Goal: Entertainment & Leisure: Browse casually

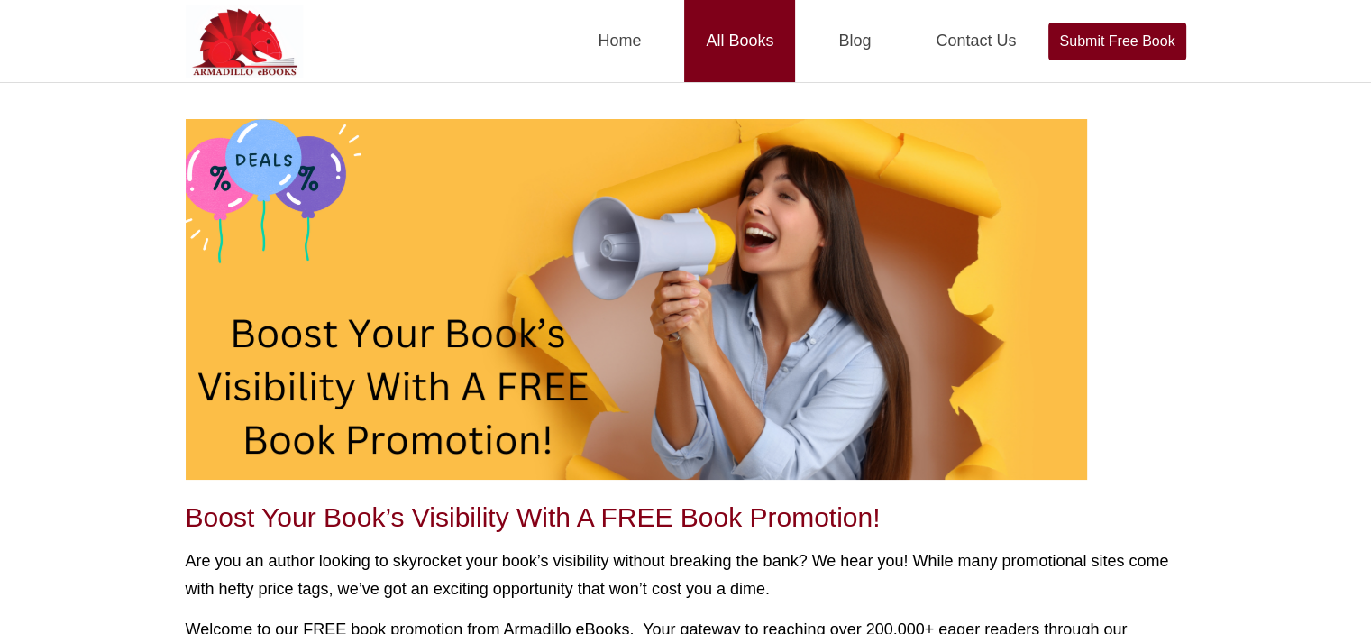
click at [746, 32] on link "All Books" at bounding box center [739, 41] width 111 height 82
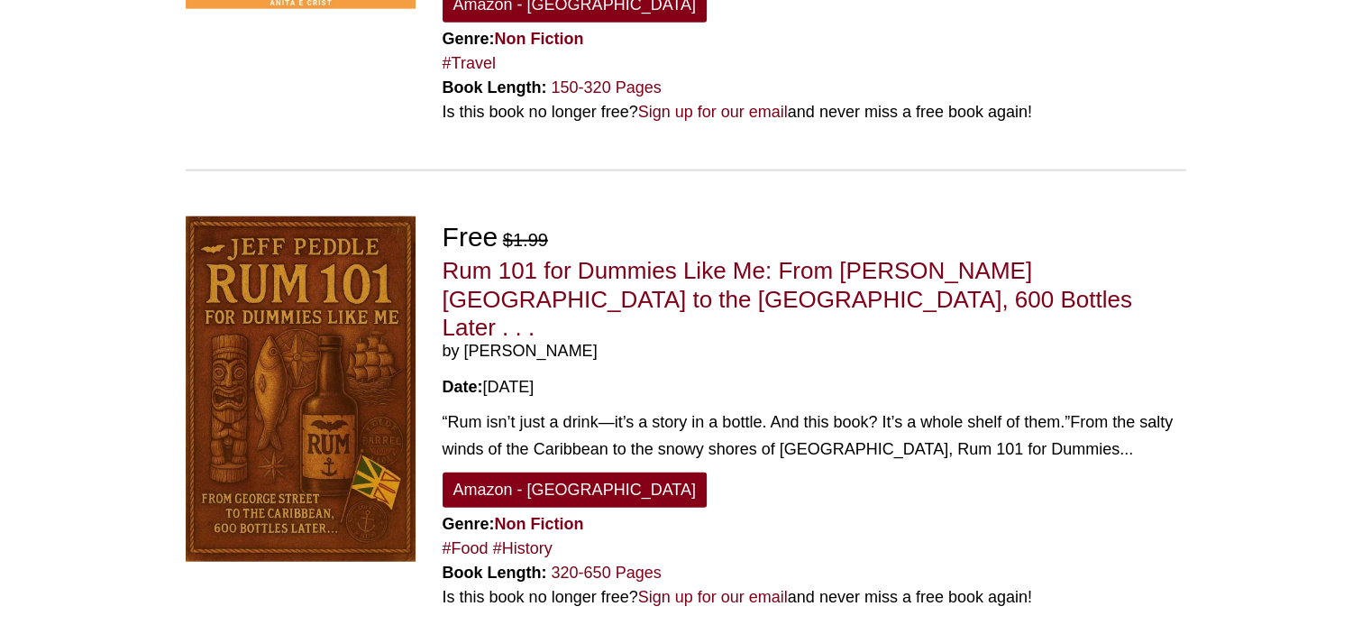
scroll to position [4791, 0]
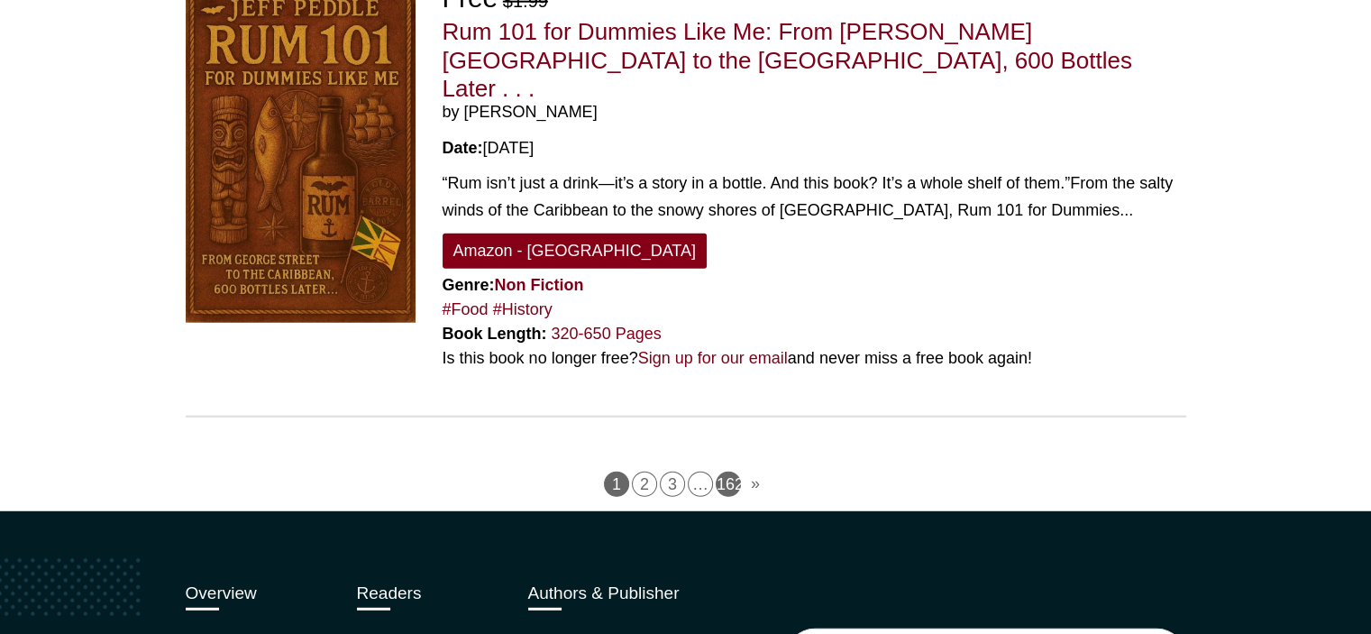
click at [726, 471] on link "162" at bounding box center [728, 483] width 25 height 25
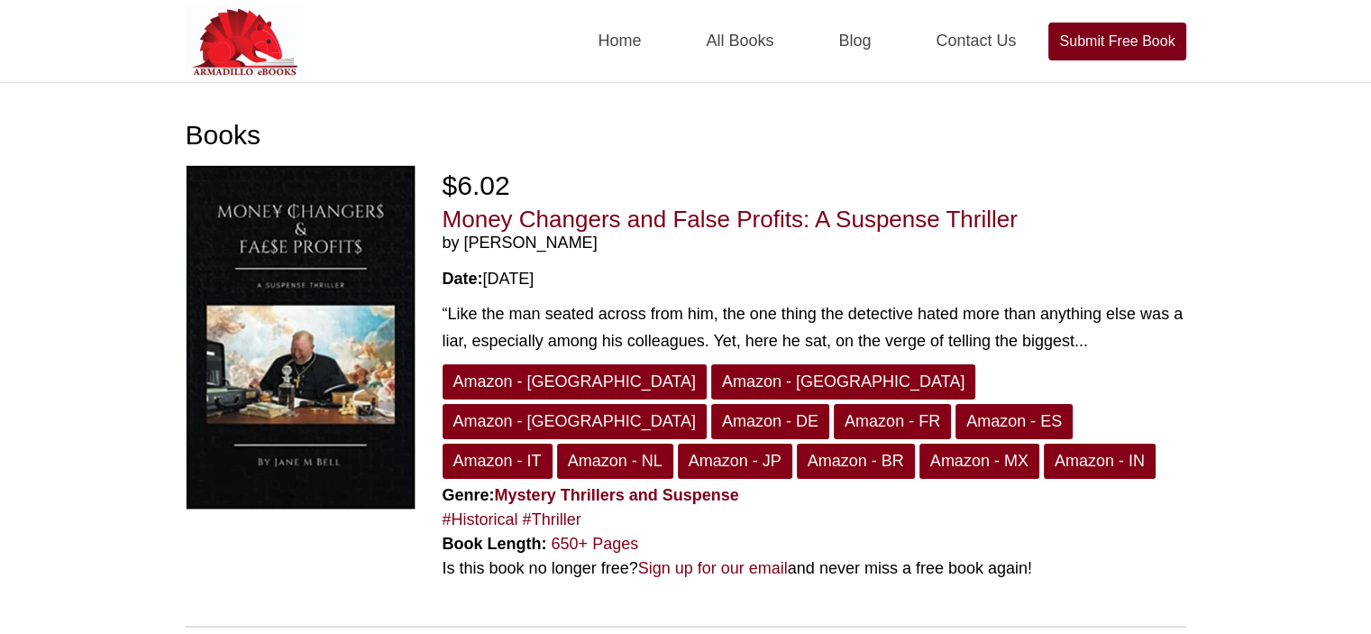
scroll to position [441, 0]
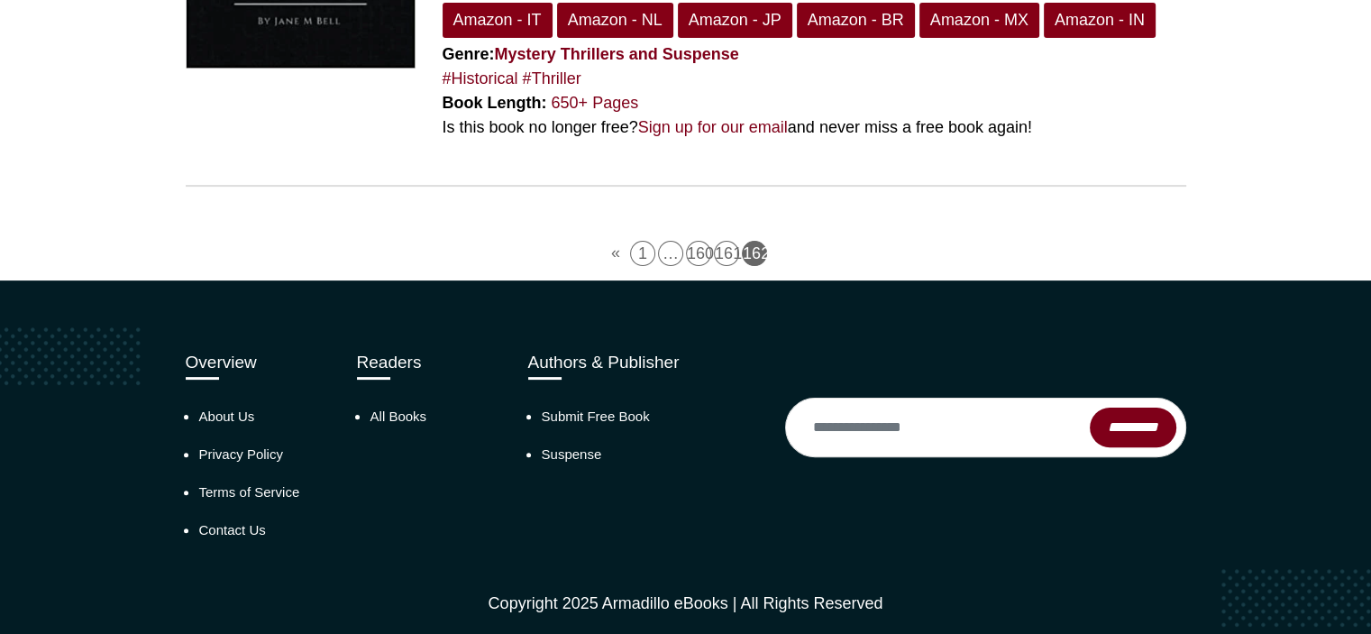
click at [672, 241] on span "…" at bounding box center [670, 253] width 25 height 25
click at [639, 241] on link "1" at bounding box center [642, 253] width 25 height 25
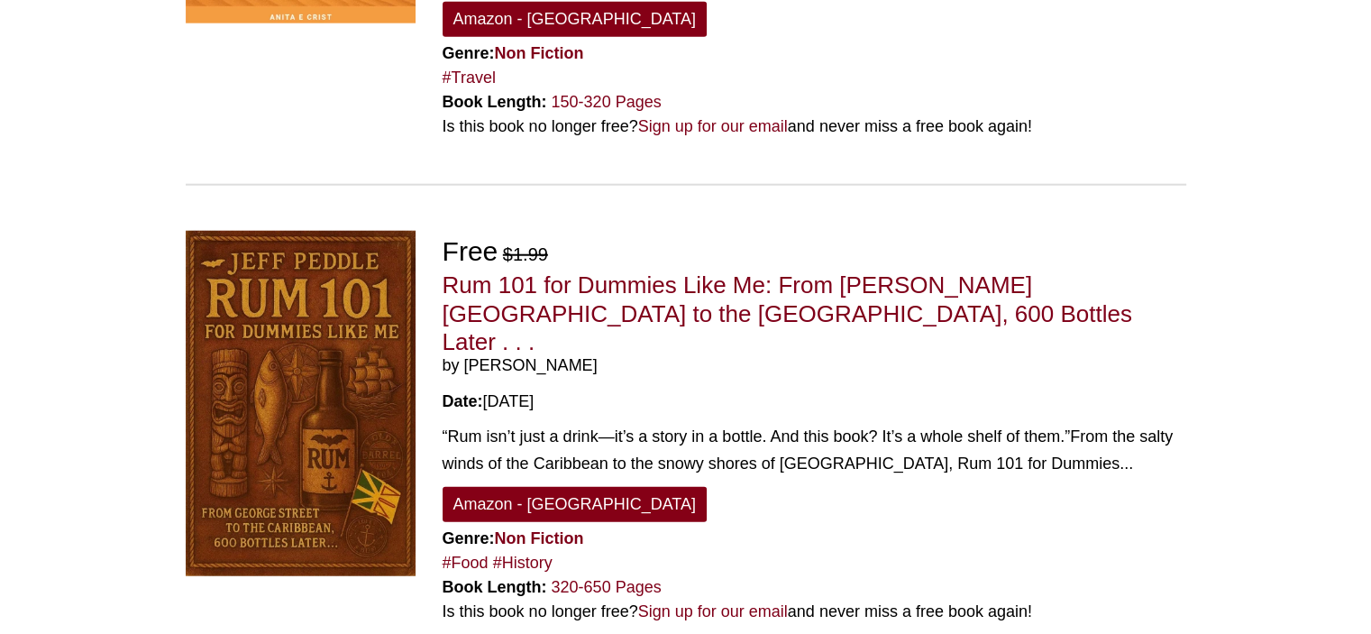
scroll to position [4791, 0]
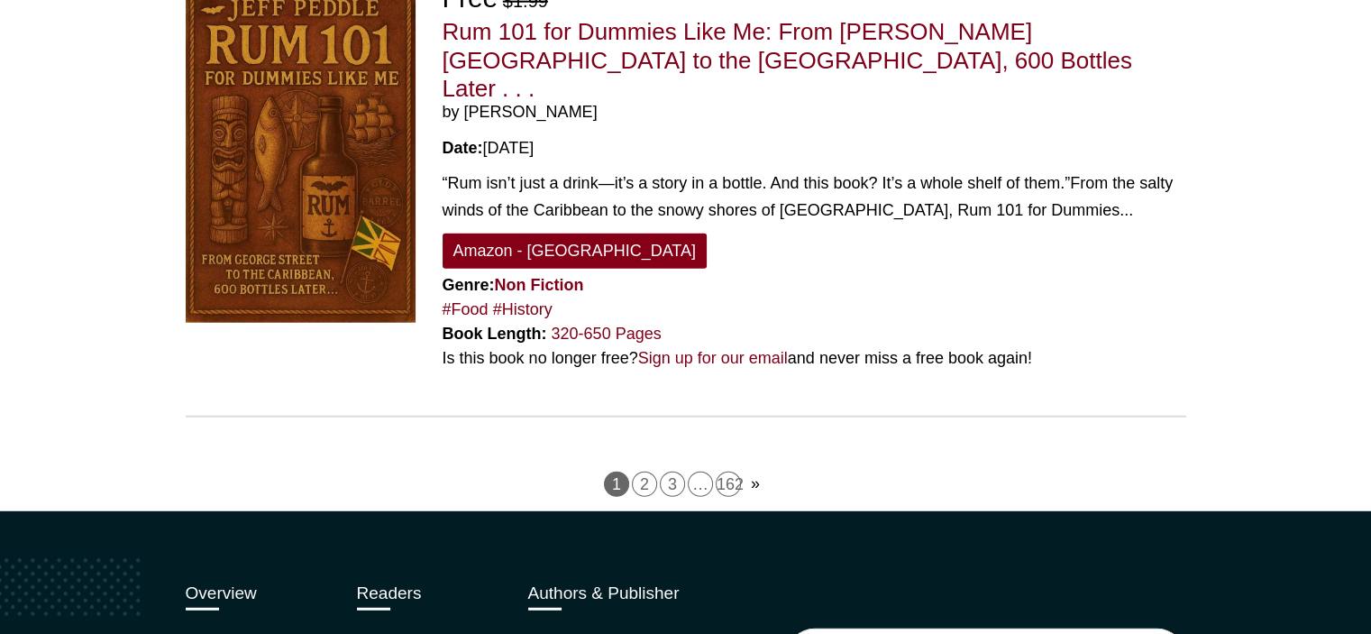
click at [754, 471] on link "»" at bounding box center [755, 483] width 23 height 25
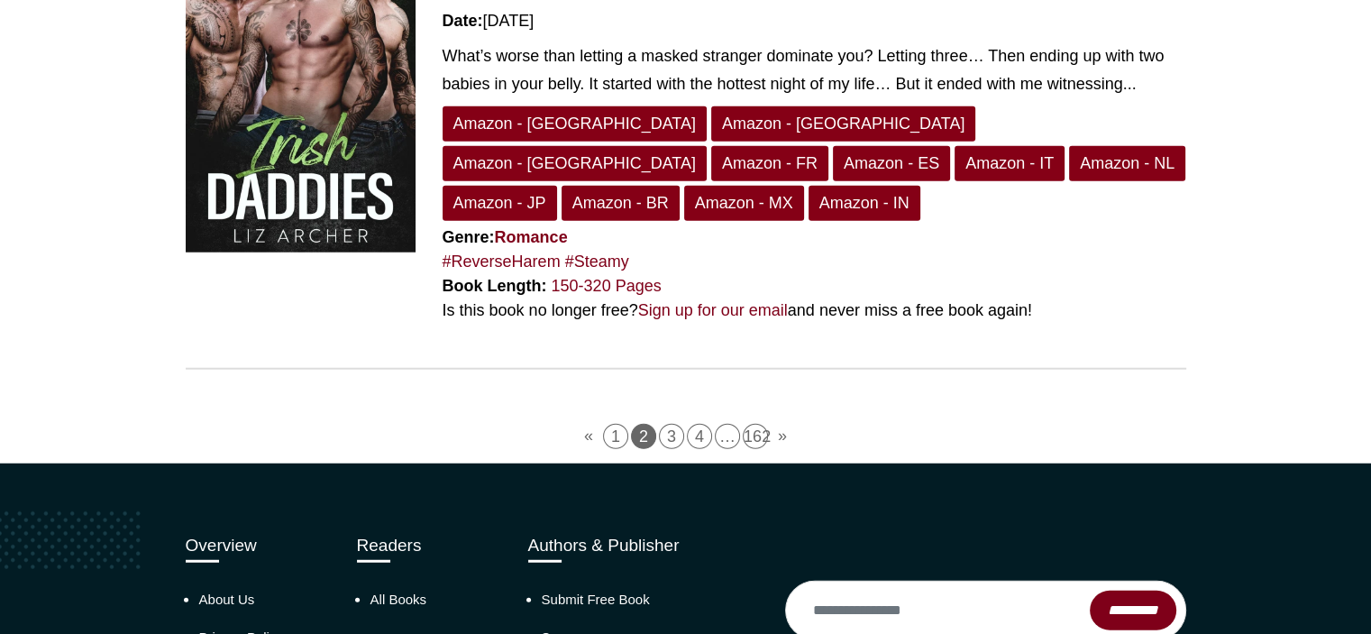
scroll to position [4712, 0]
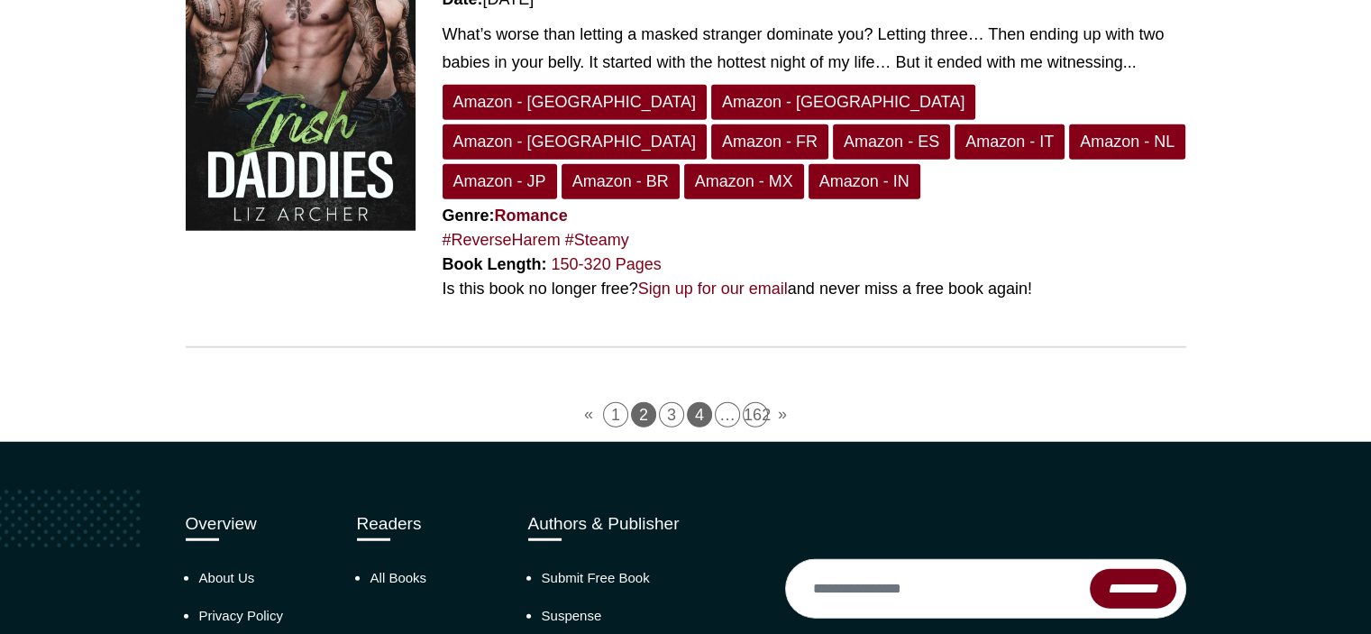
click at [703, 402] on link "4" at bounding box center [699, 414] width 25 height 25
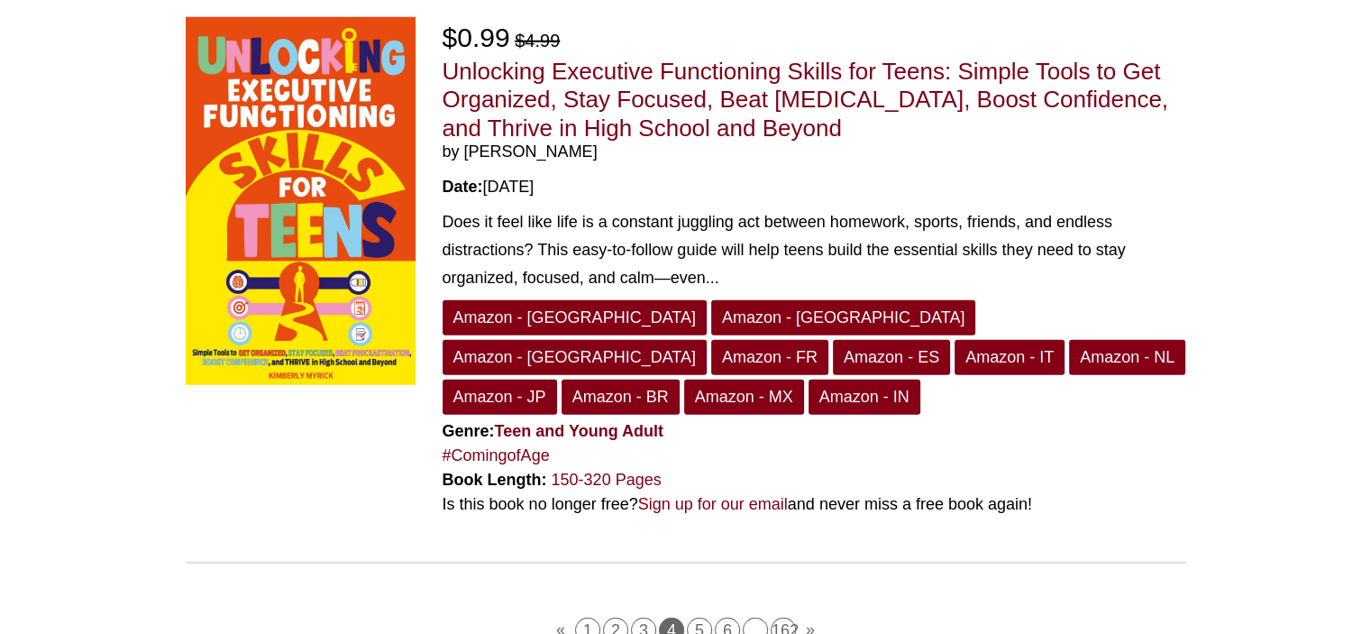
scroll to position [4988, 0]
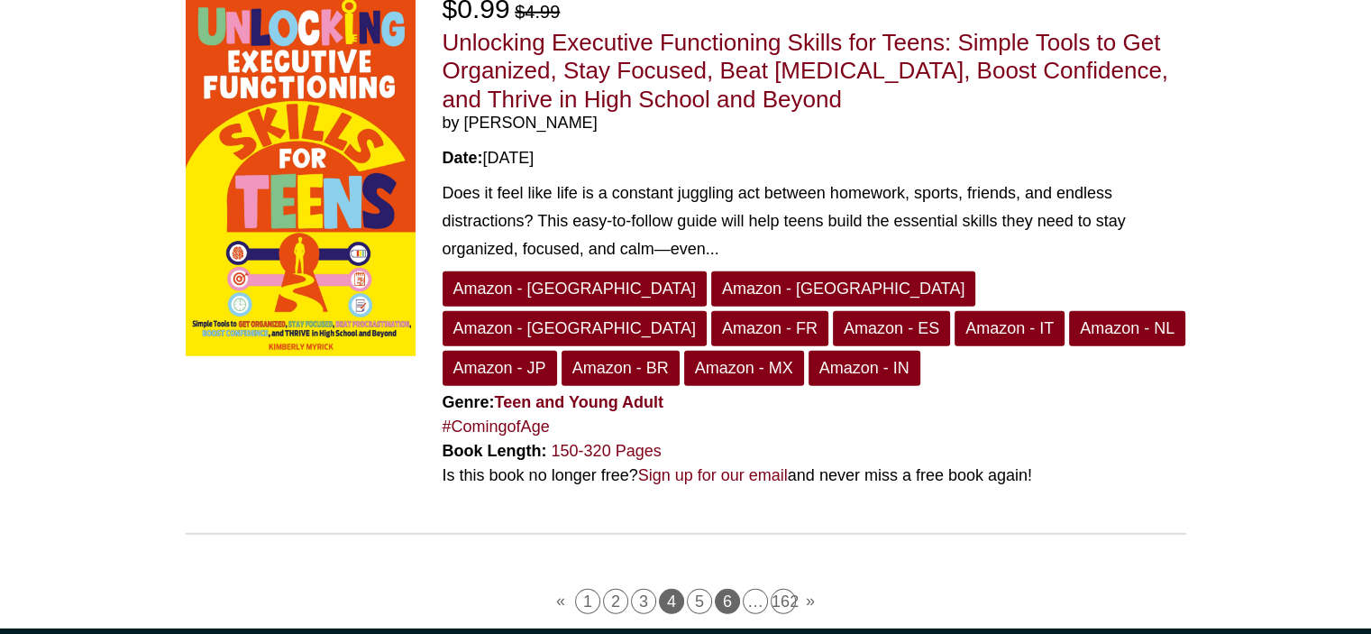
click at [728, 589] on link "6" at bounding box center [727, 601] width 25 height 25
click at [729, 589] on link "6" at bounding box center [727, 601] width 25 height 25
click at [727, 589] on link "6" at bounding box center [727, 601] width 25 height 25
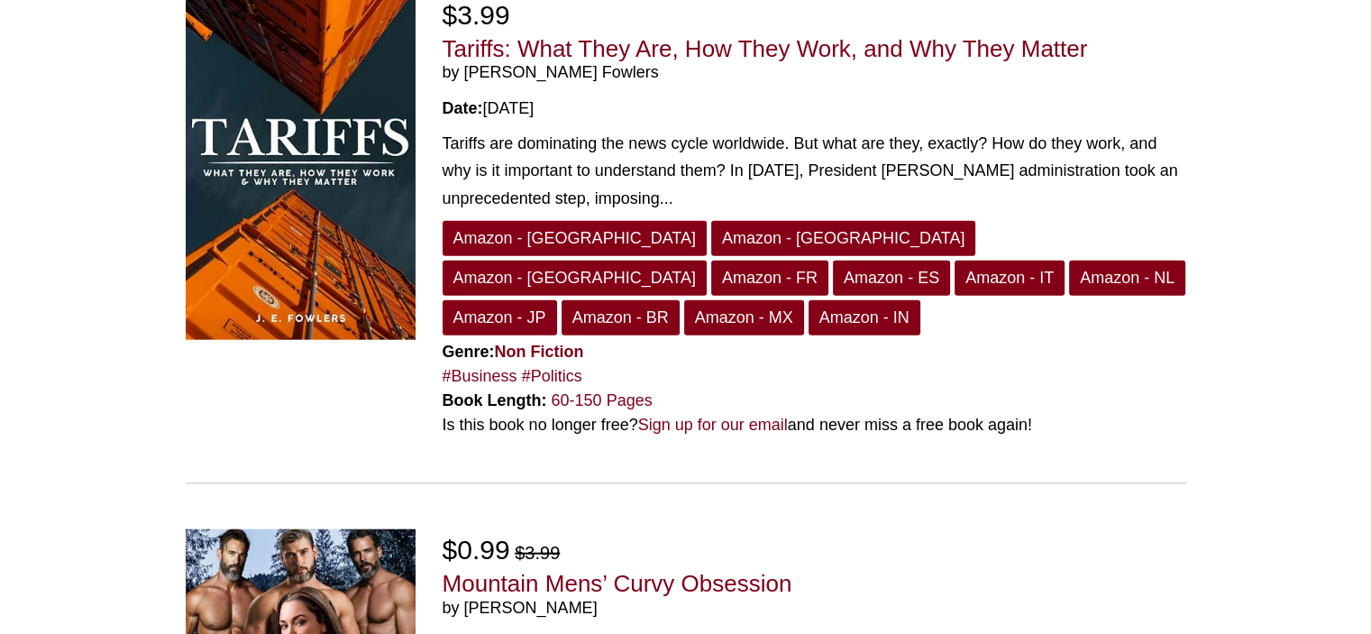
scroll to position [4782, 0]
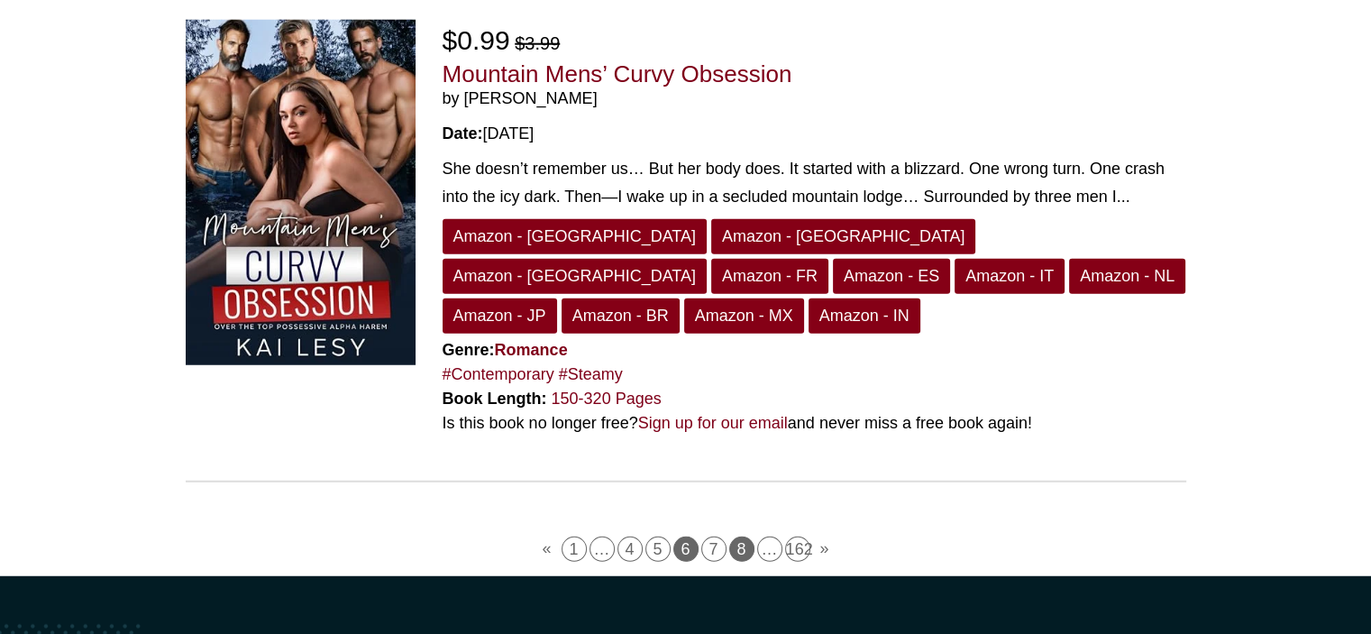
click at [744, 536] on link "8" at bounding box center [741, 548] width 25 height 25
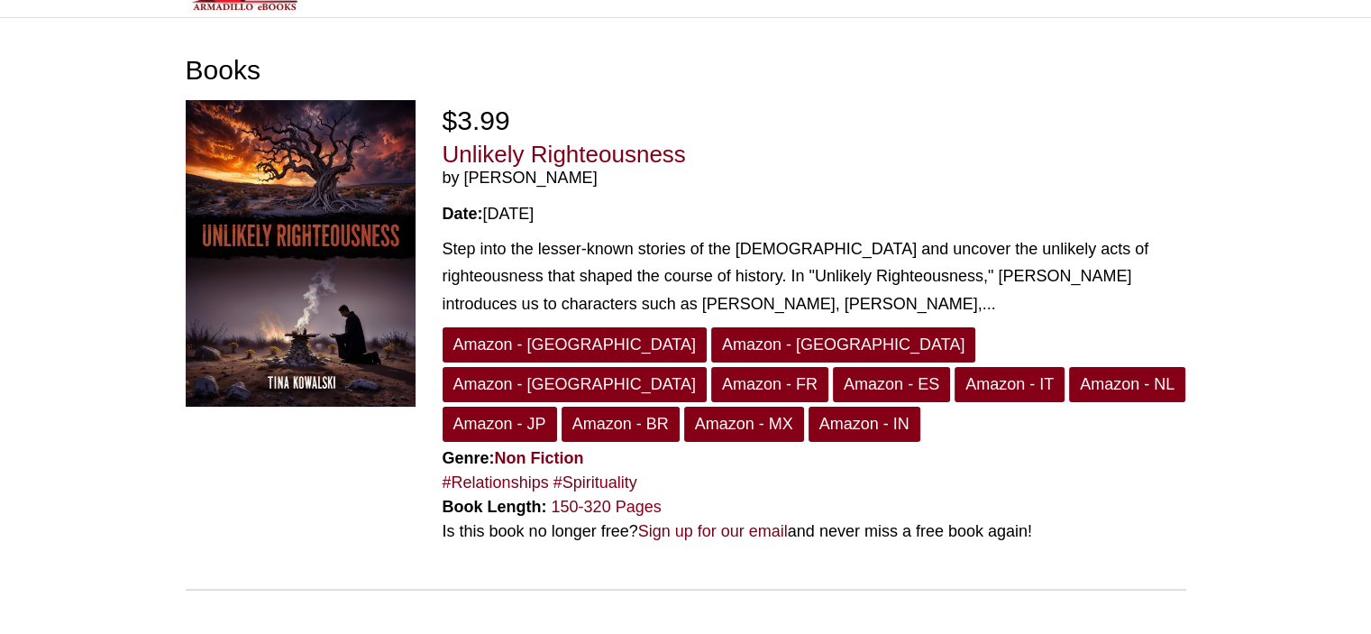
scroll to position [0, 0]
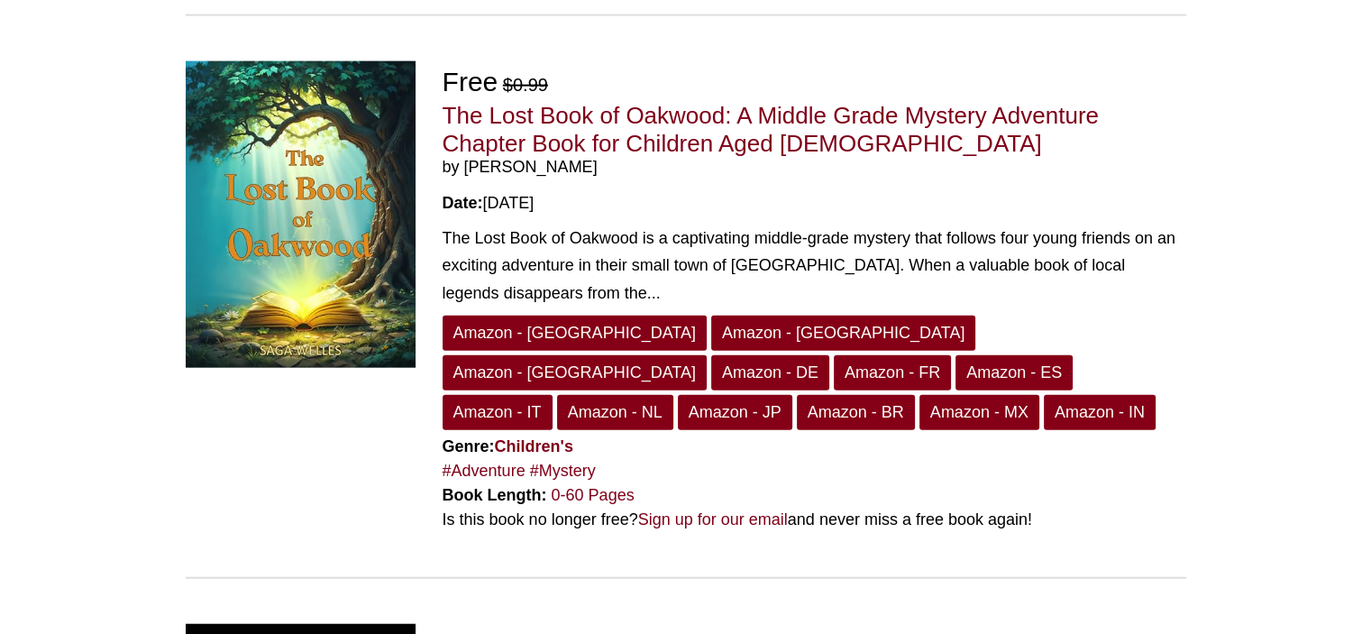
scroll to position [4882, 0]
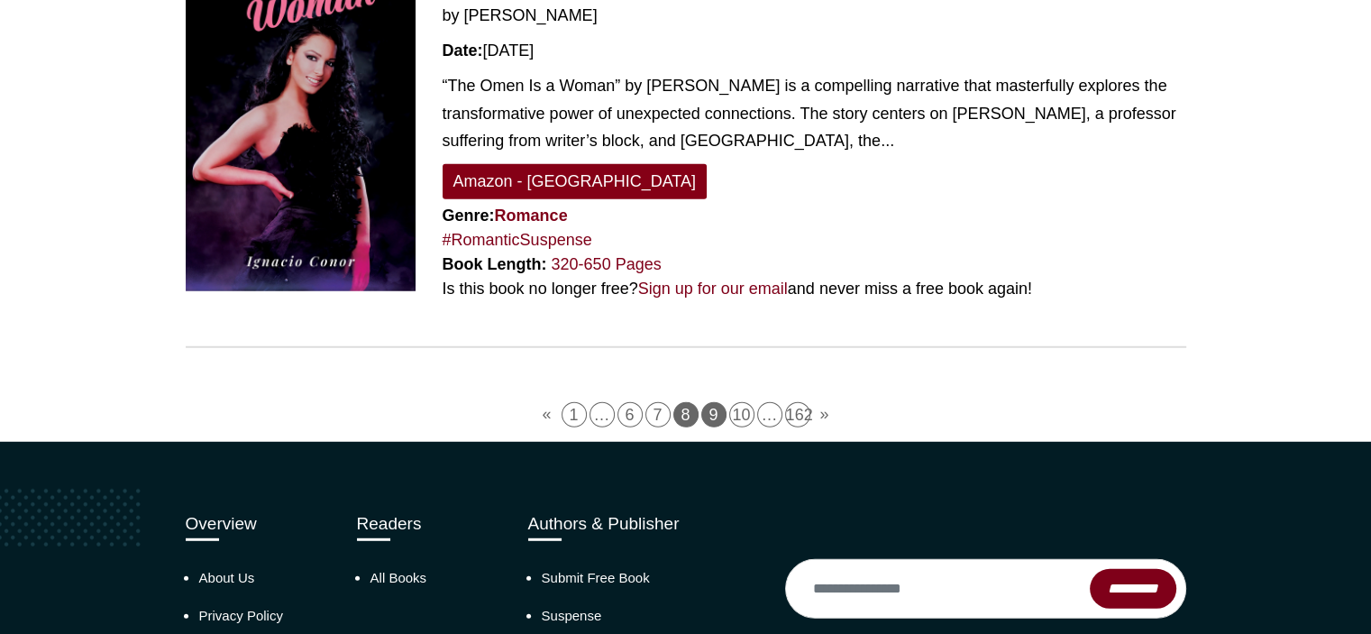
click at [723, 402] on link "9" at bounding box center [713, 414] width 25 height 25
click at [710, 402] on link "9" at bounding box center [713, 414] width 25 height 25
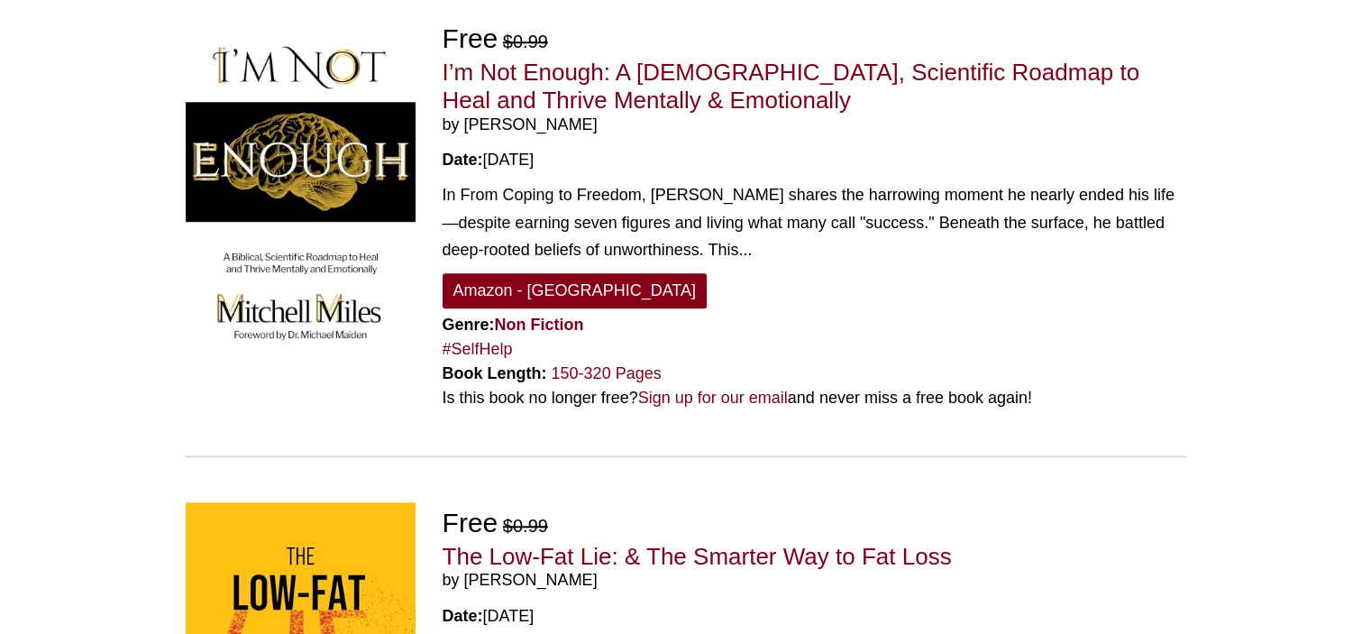
scroll to position [0, 0]
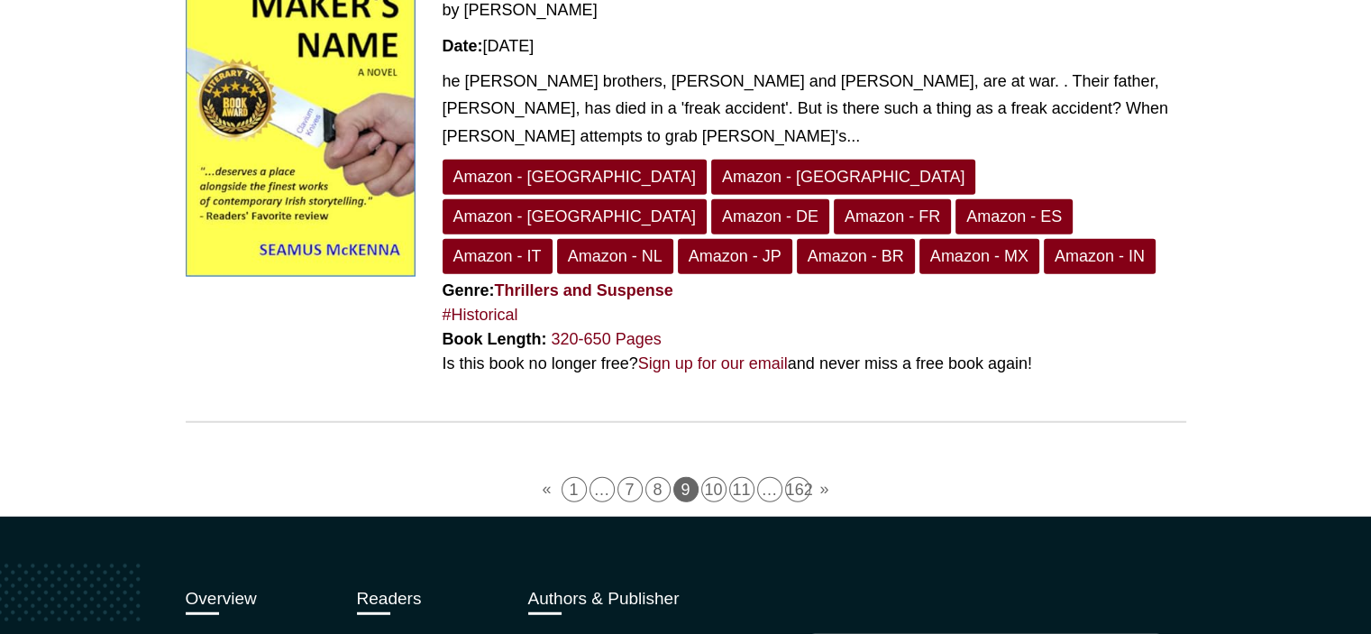
scroll to position [4745, 0]
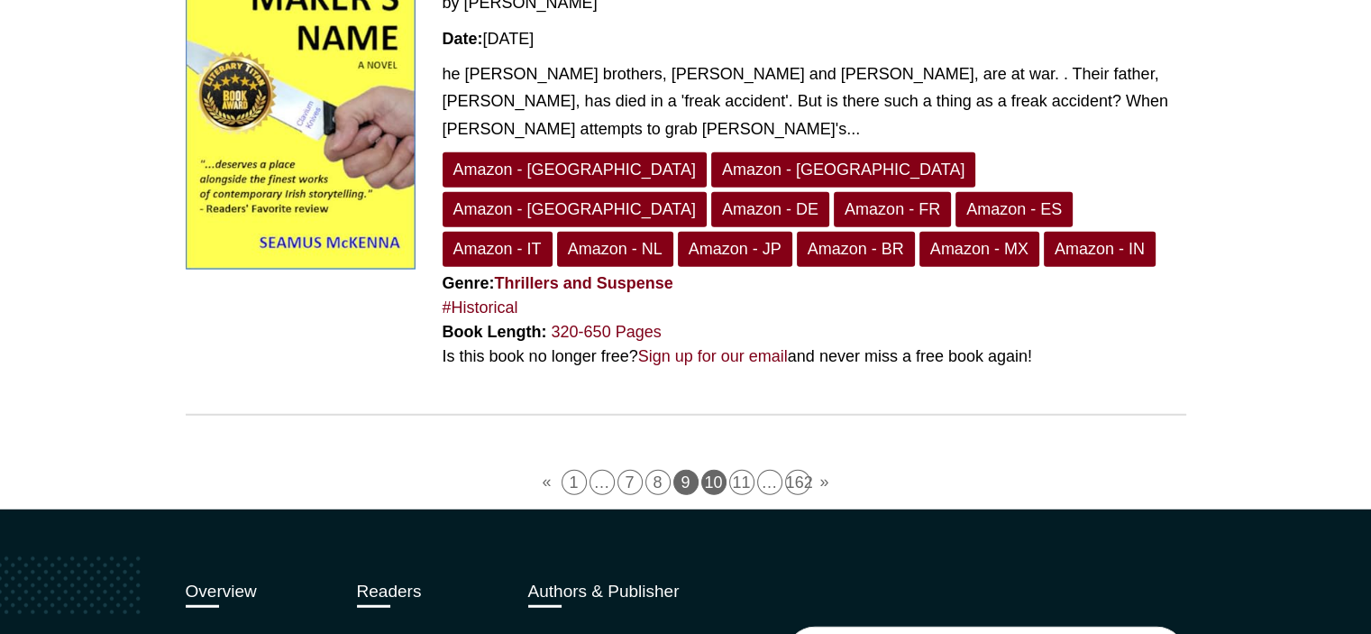
click at [715, 470] on link "10" at bounding box center [713, 482] width 25 height 25
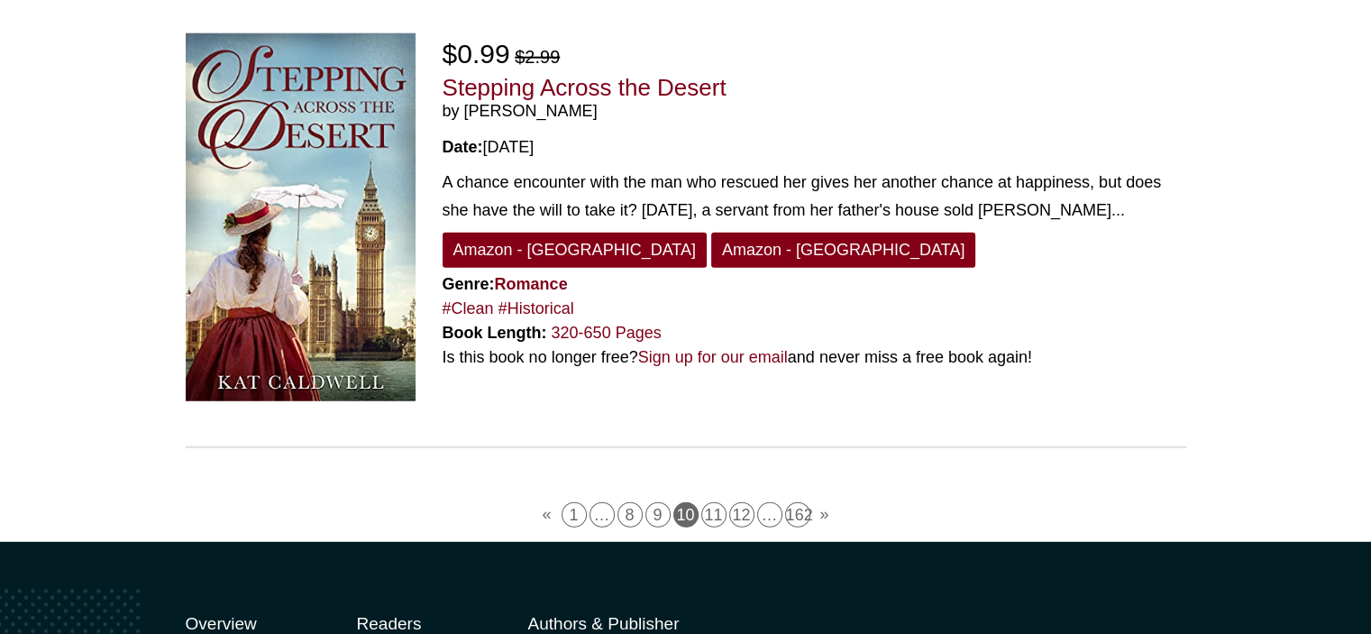
scroll to position [4832, 0]
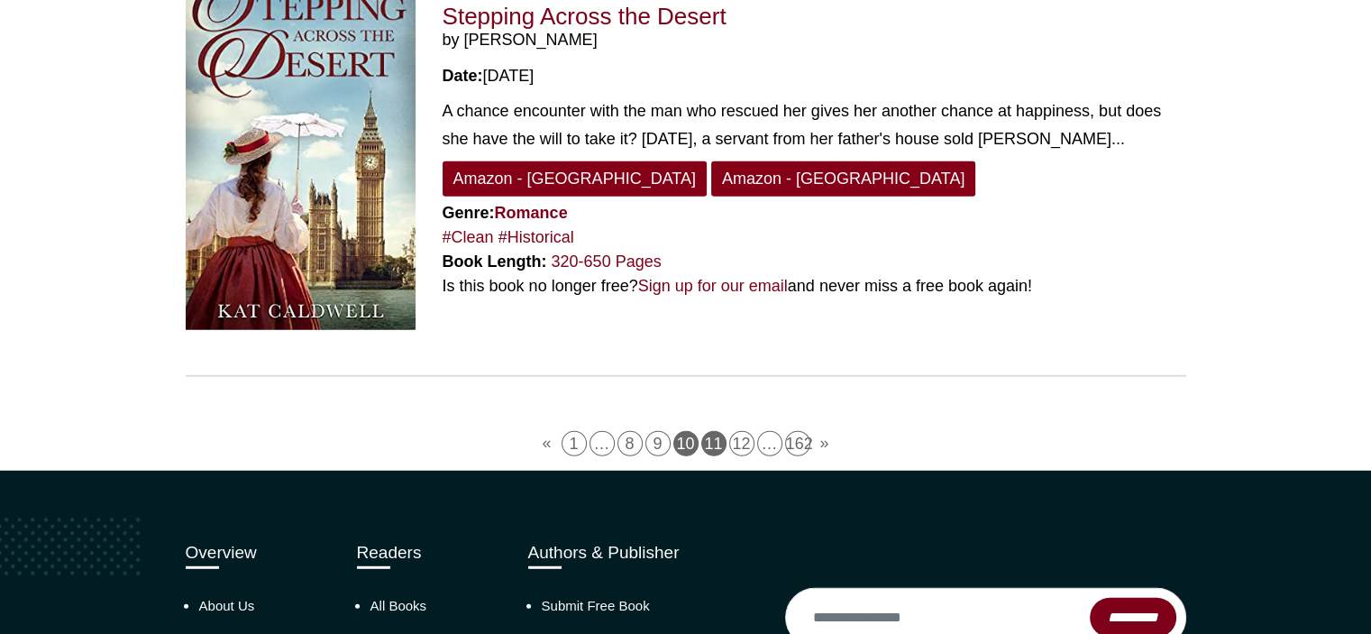
click at [714, 431] on link "11" at bounding box center [713, 443] width 25 height 25
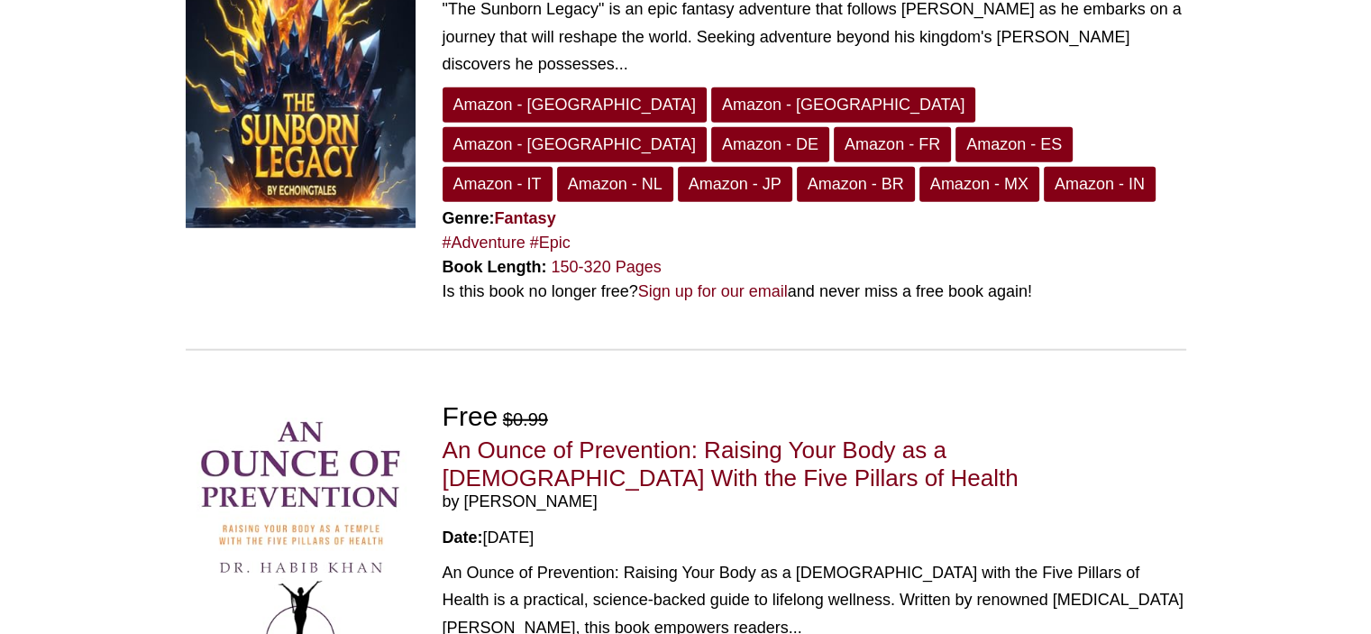
scroll to position [4985, 0]
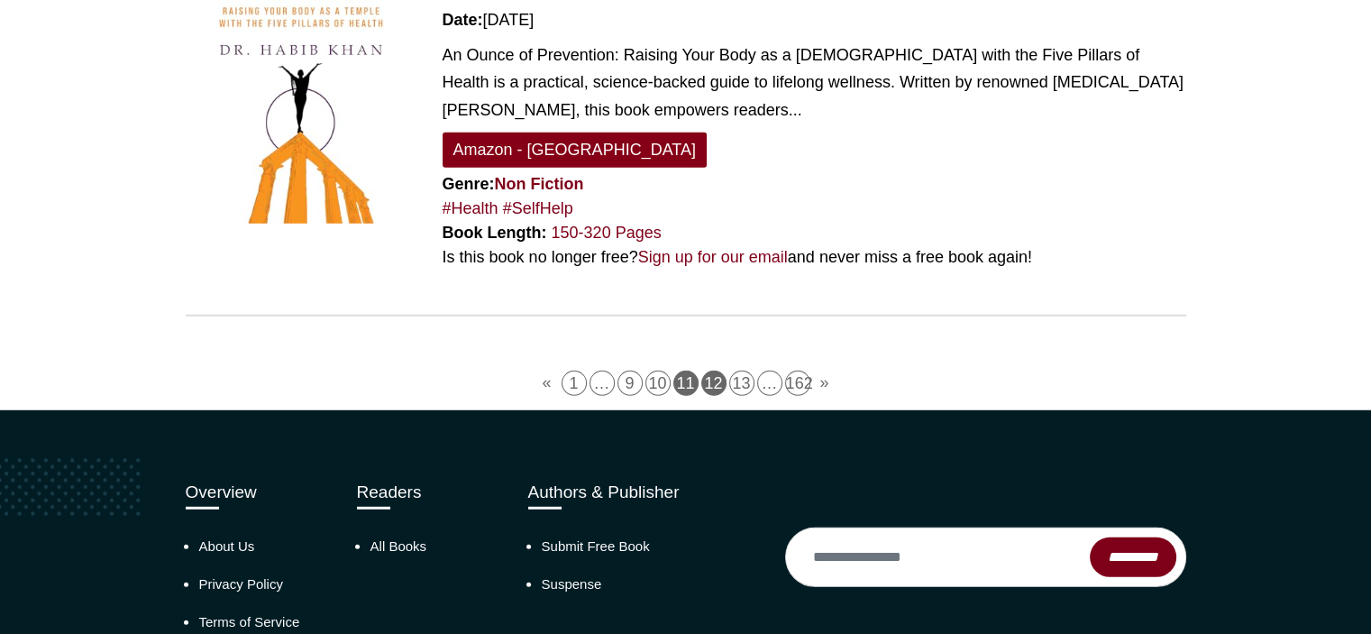
click at [717, 370] on link "12" at bounding box center [713, 382] width 25 height 25
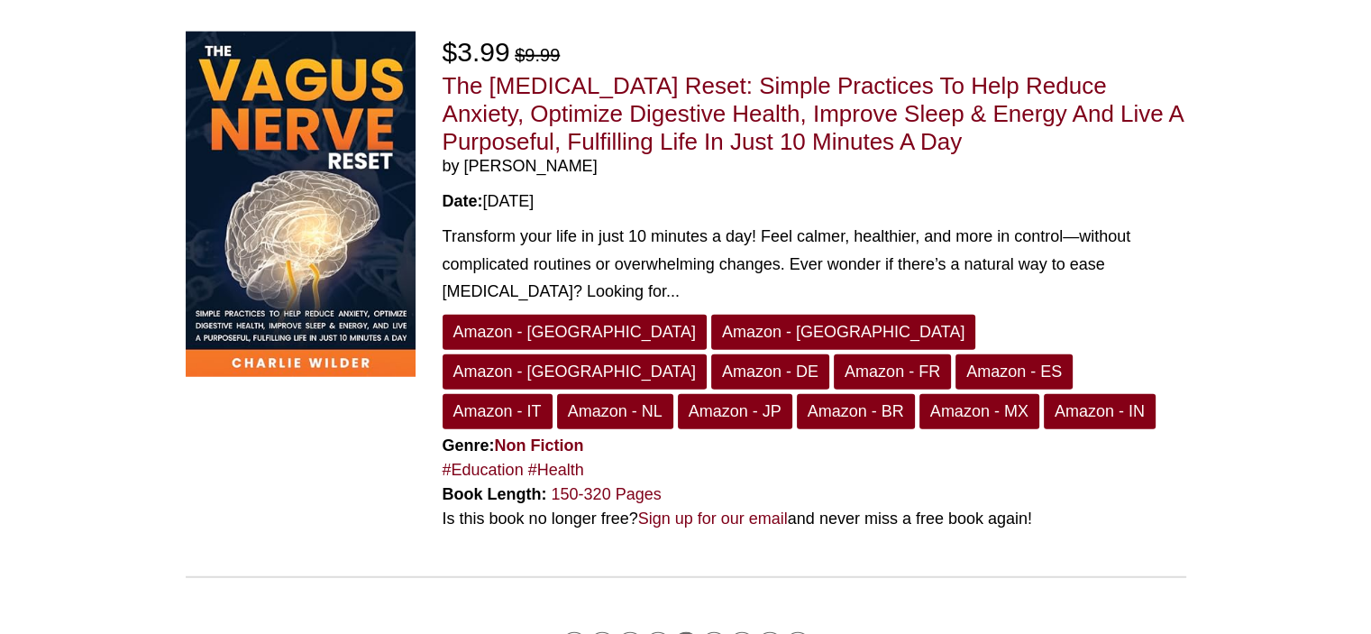
scroll to position [4988, 0]
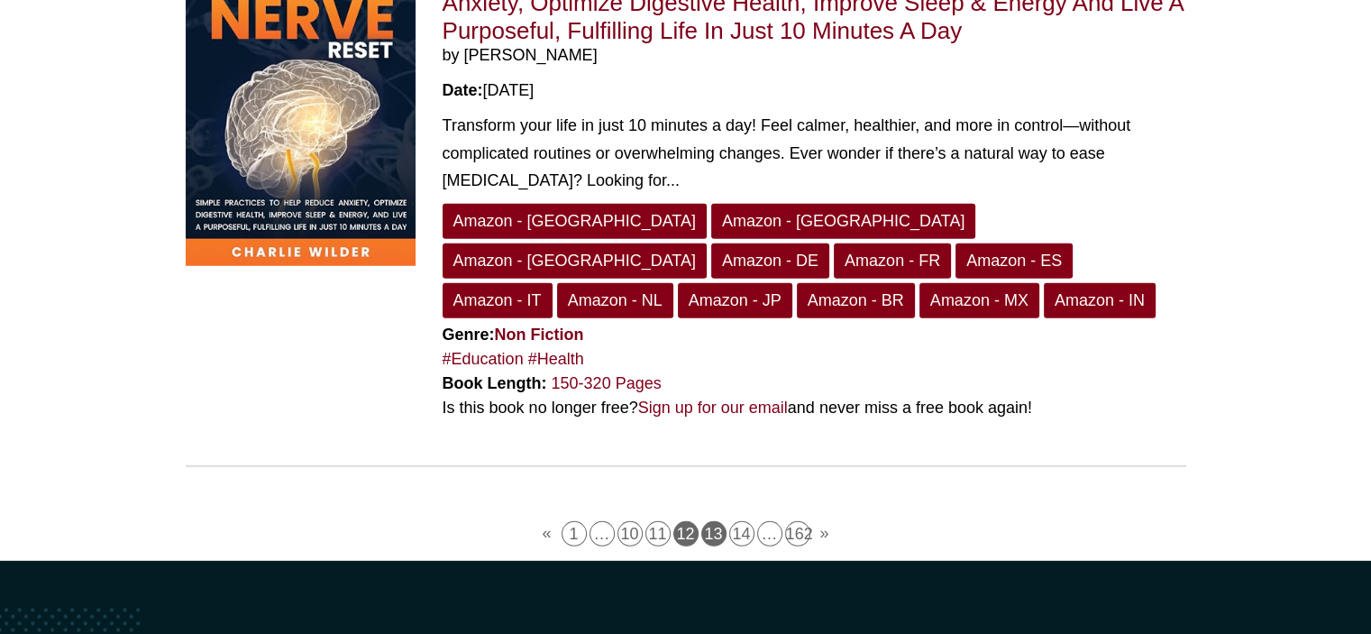
click at [709, 521] on link "13" at bounding box center [713, 533] width 25 height 25
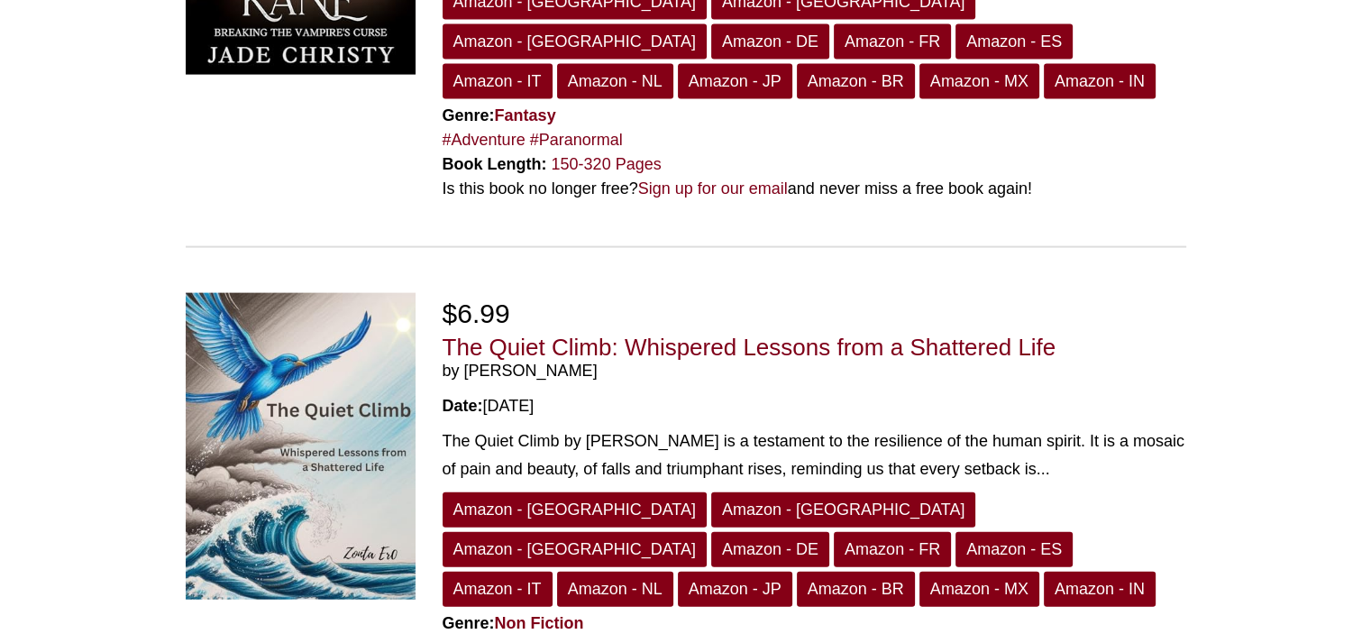
scroll to position [4813, 0]
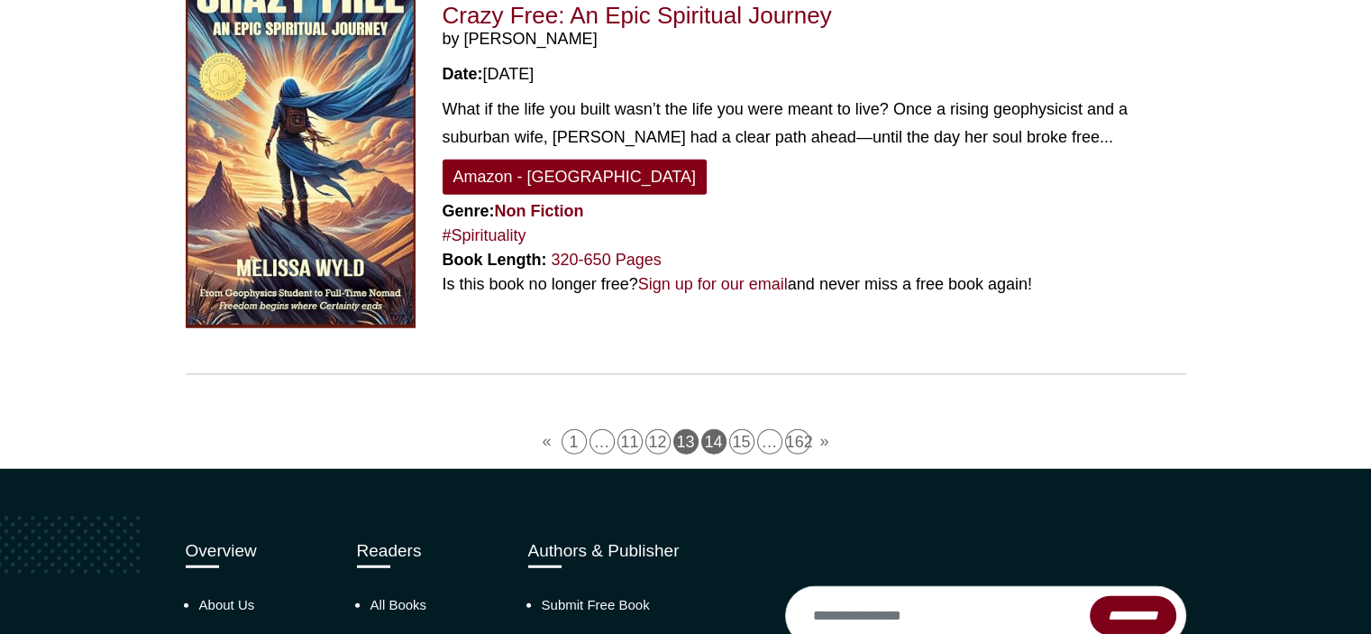
click at [718, 429] on link "14" at bounding box center [713, 441] width 25 height 25
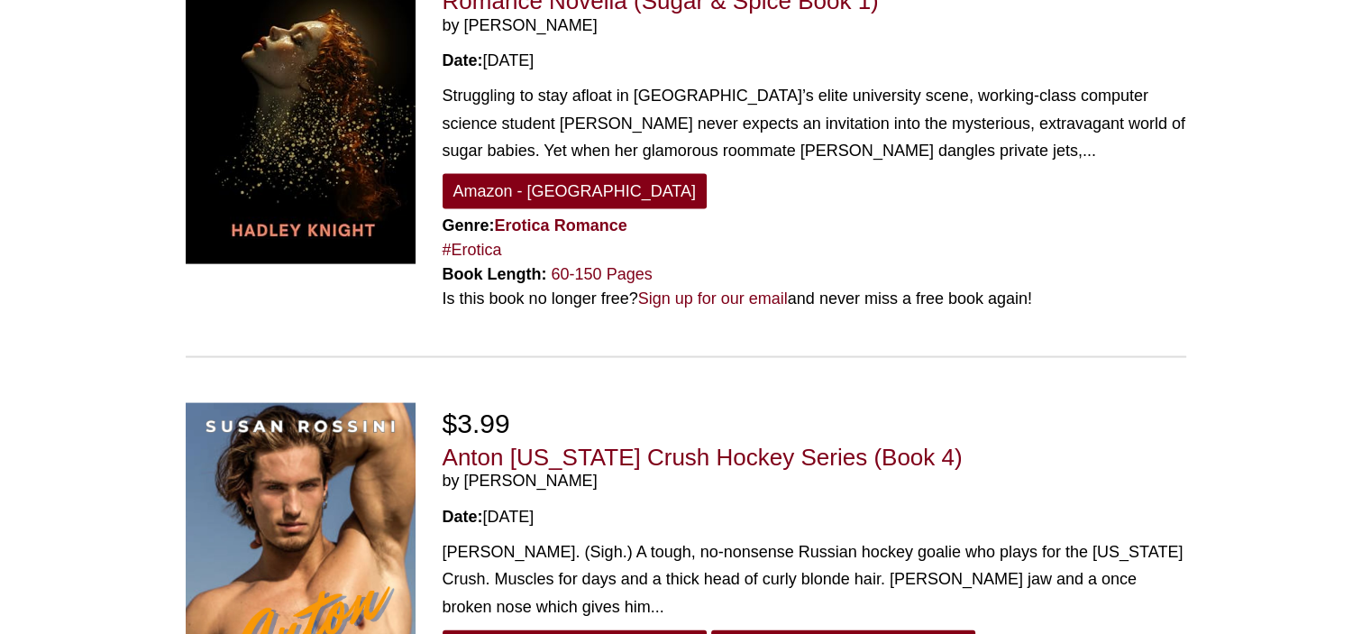
scroll to position [4812, 0]
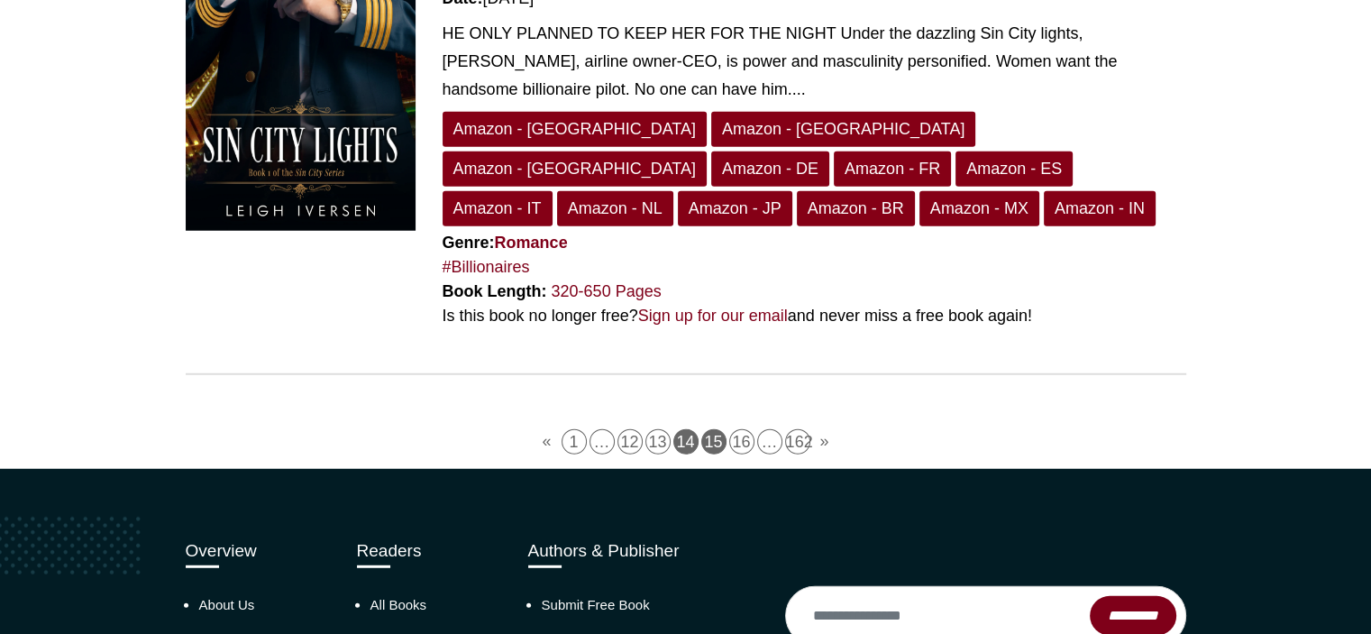
click at [714, 429] on link "15" at bounding box center [713, 441] width 25 height 25
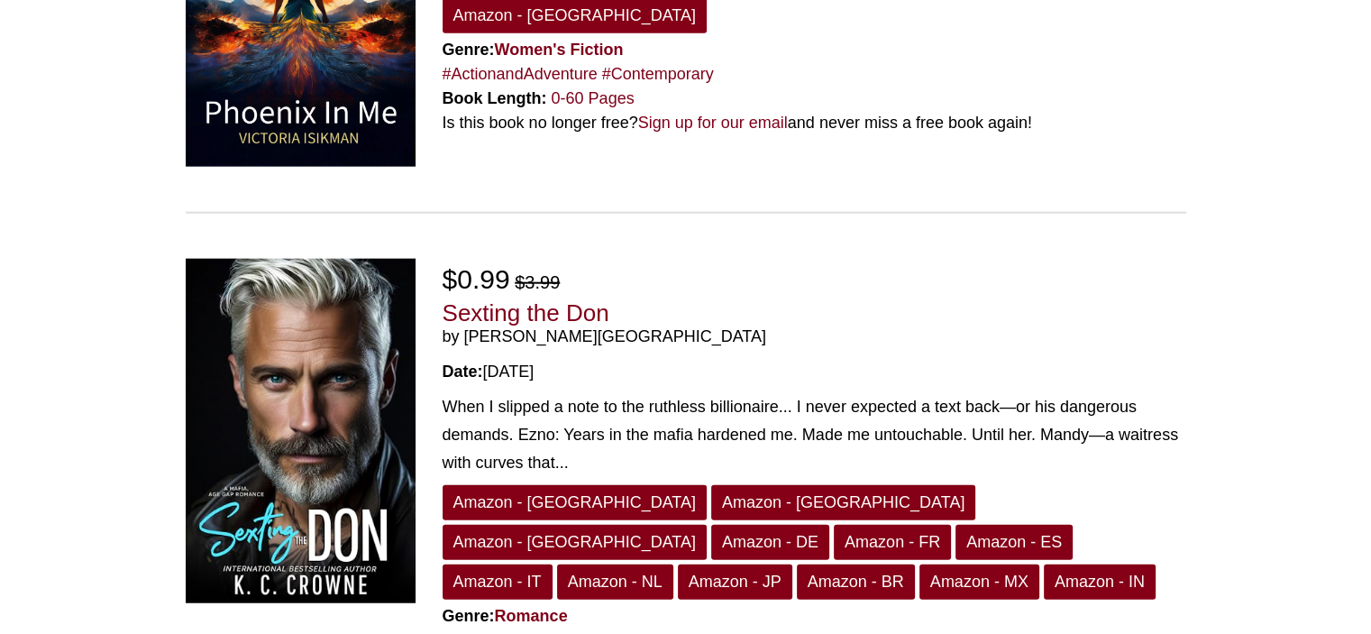
scroll to position [4687, 0]
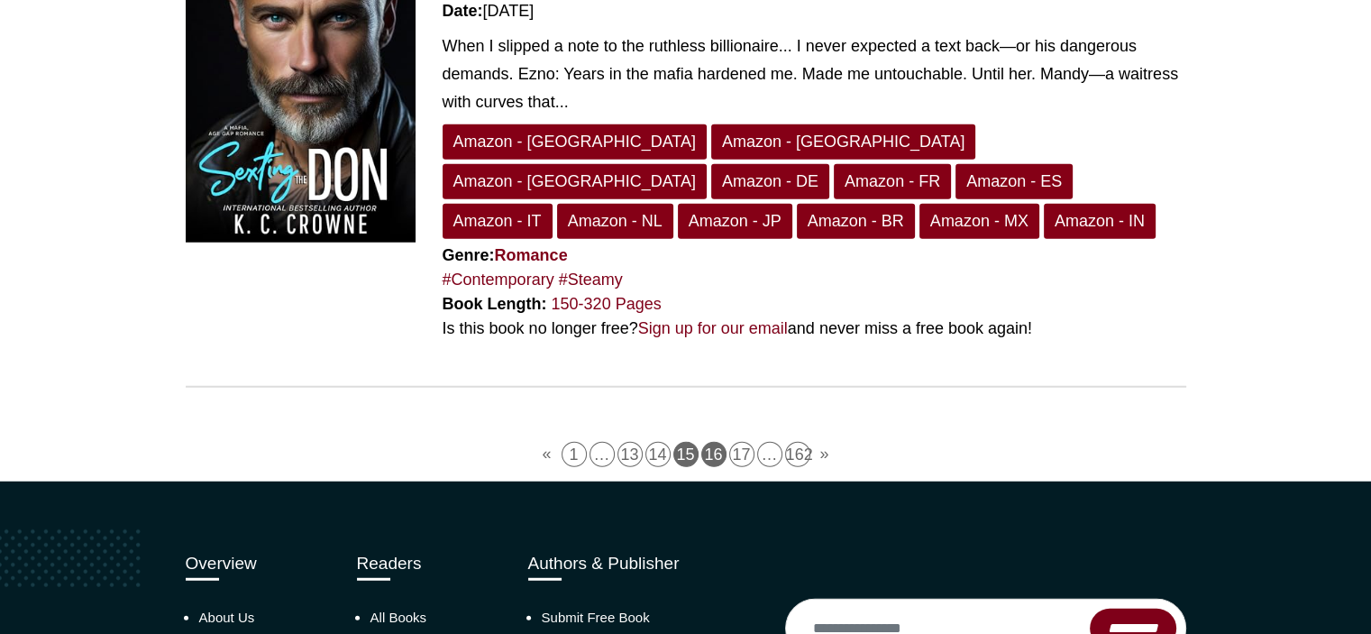
click at [720, 442] on link "16" at bounding box center [713, 454] width 25 height 25
click at [712, 442] on link "16" at bounding box center [713, 454] width 25 height 25
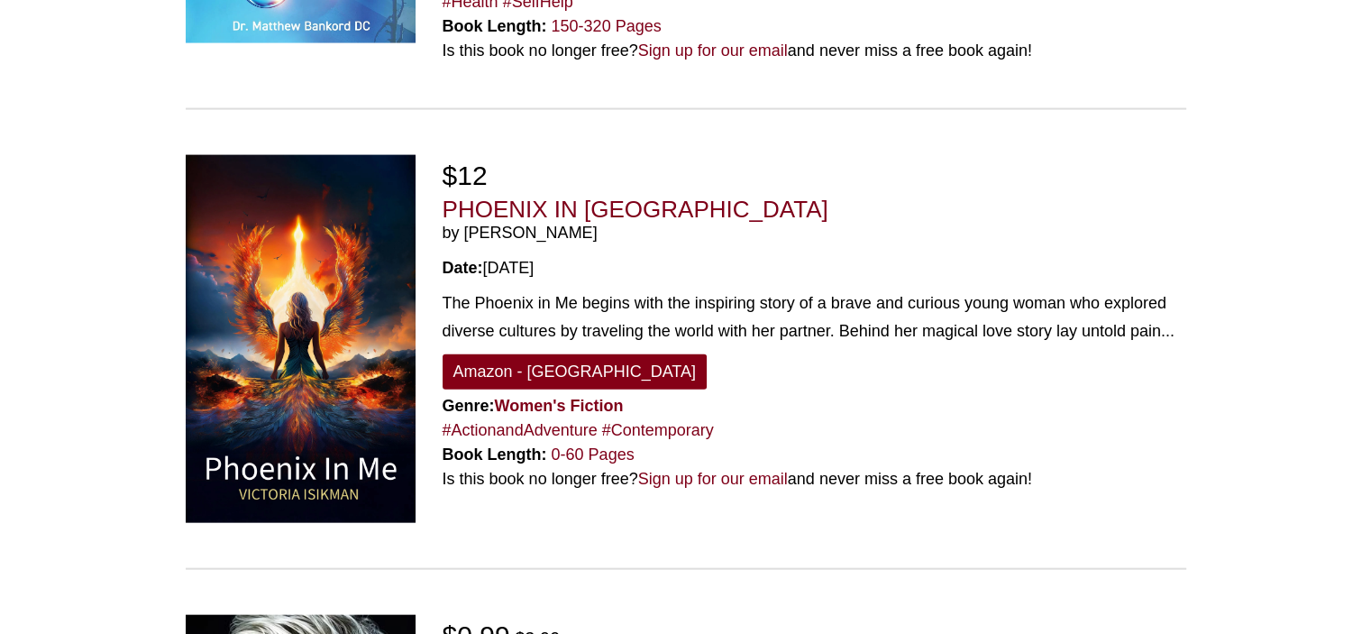
scroll to position [3245, 0]
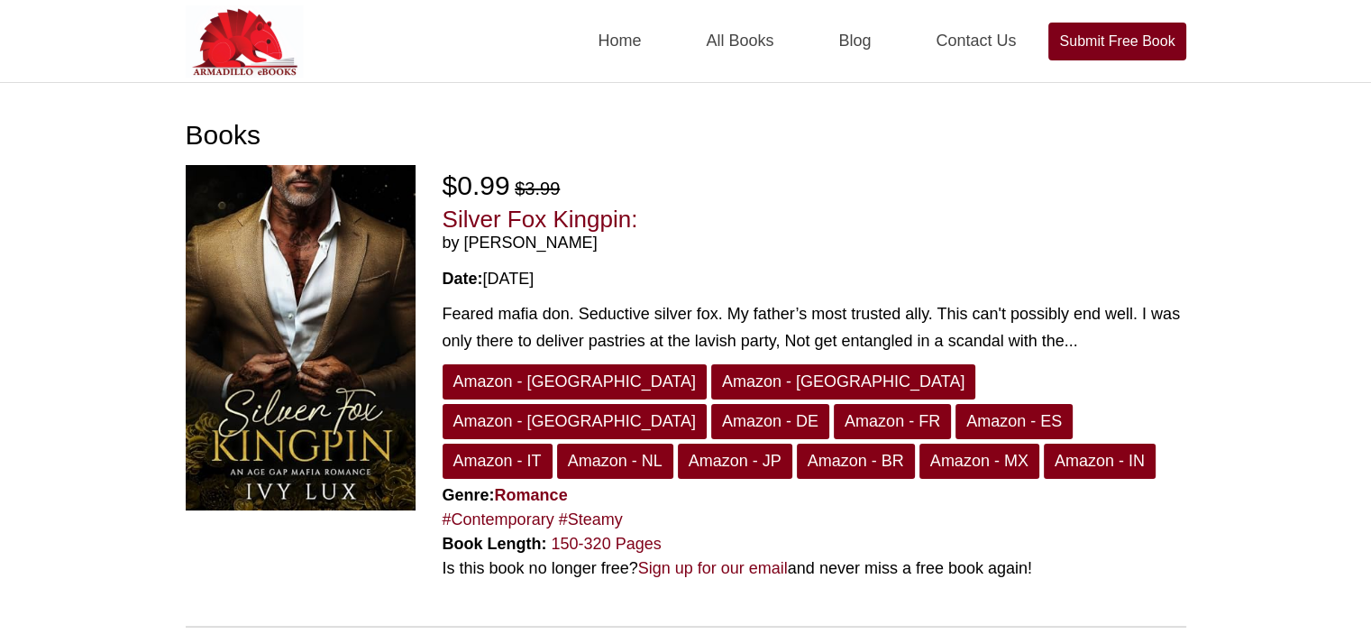
scroll to position [361, 0]
